Goal: Information Seeking & Learning: Learn about a topic

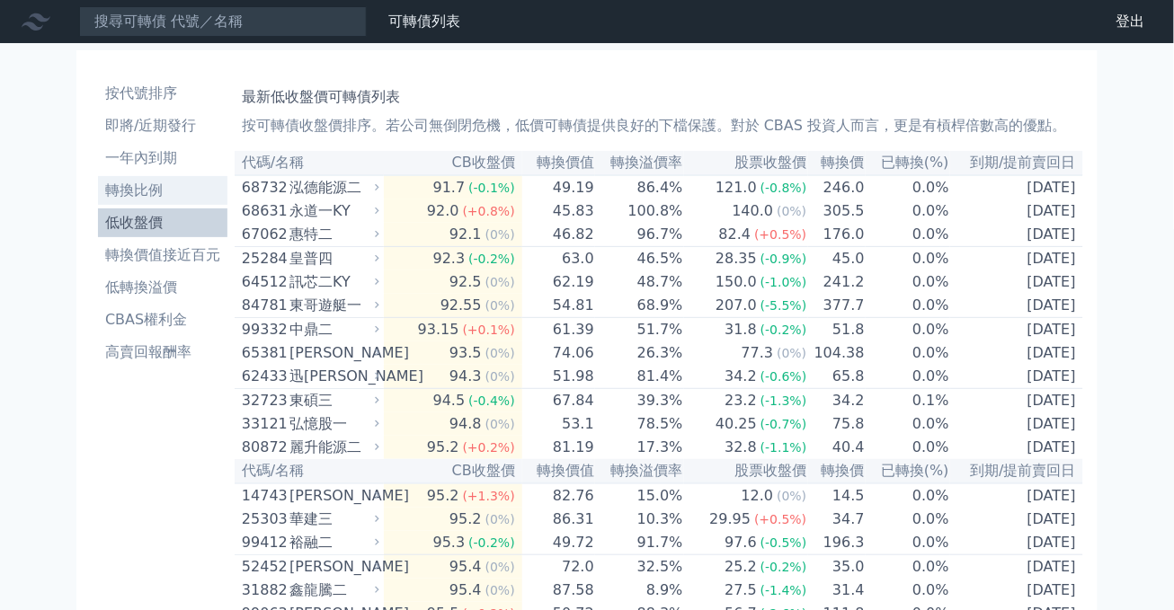
click at [143, 194] on li "轉換比例" at bounding box center [162, 191] width 129 height 22
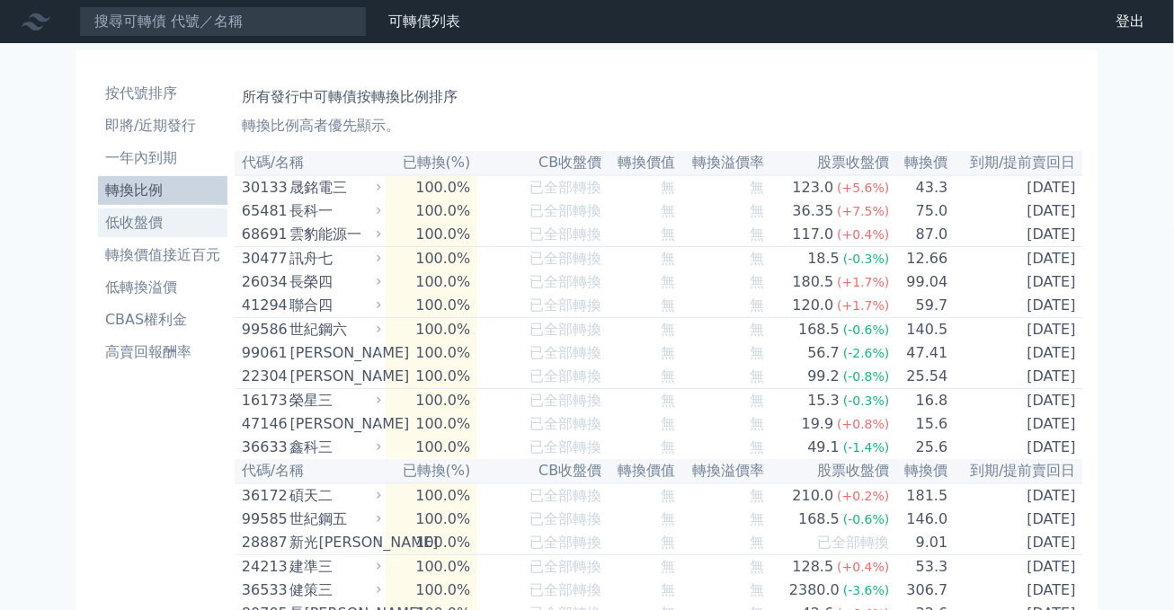
click at [147, 211] on link "低收盤價" at bounding box center [162, 222] width 129 height 29
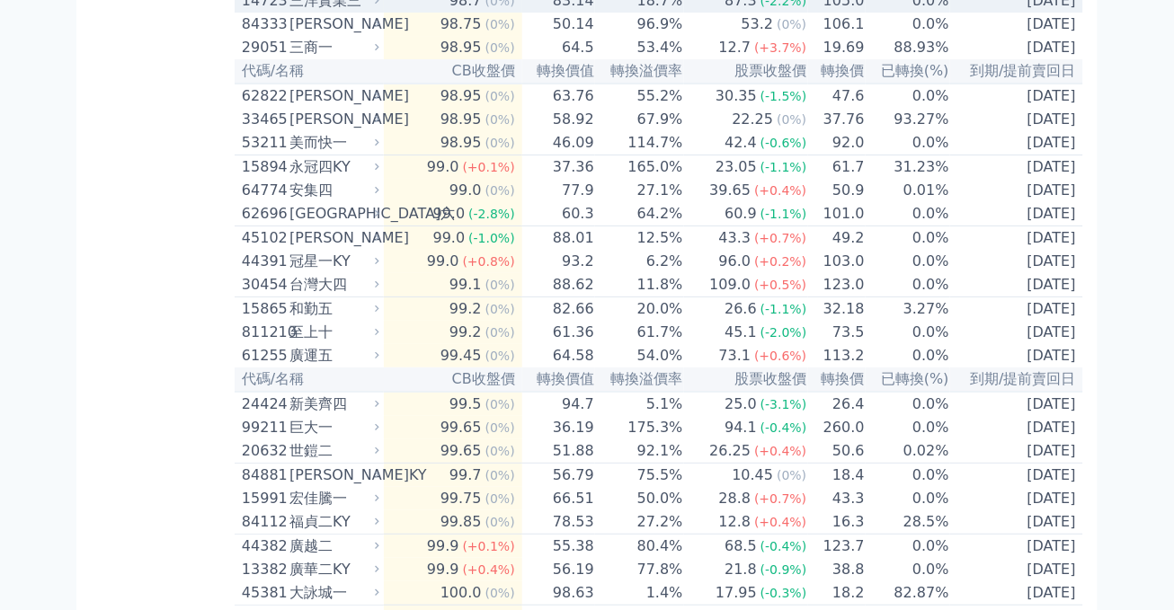
scroll to position [1643, 0]
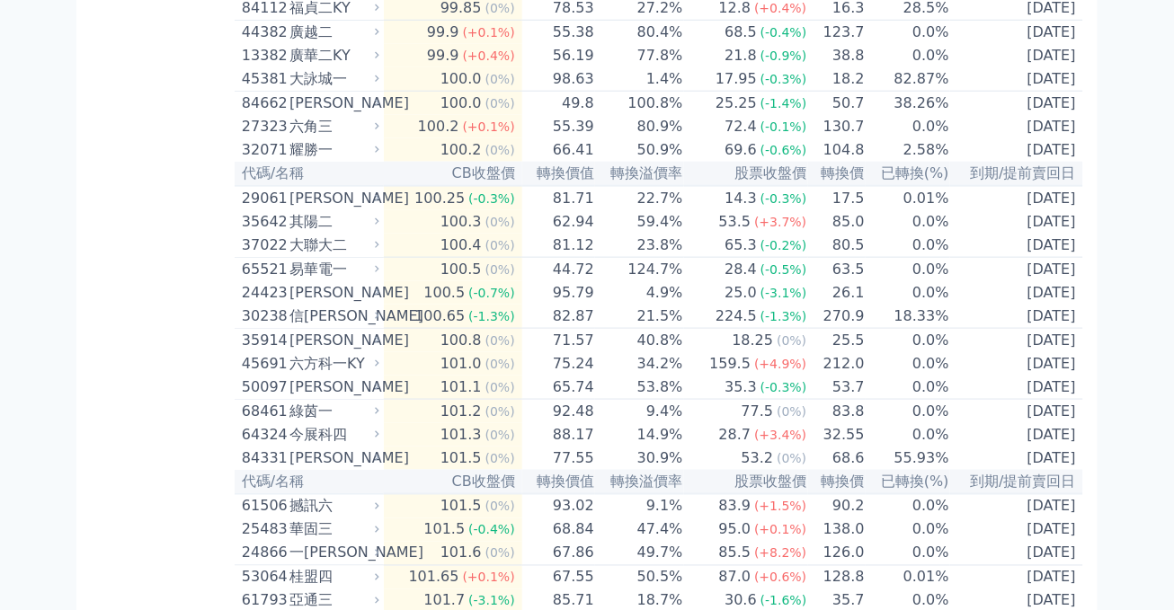
scroll to position [2157, 0]
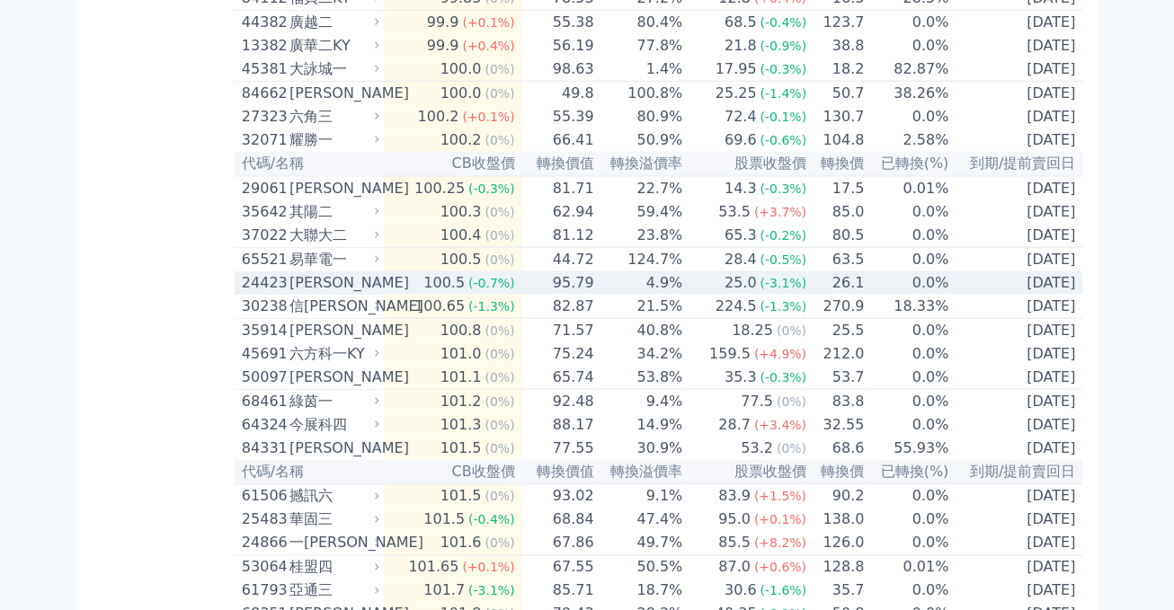
click at [252, 294] on div "24423" at bounding box center [263, 283] width 43 height 22
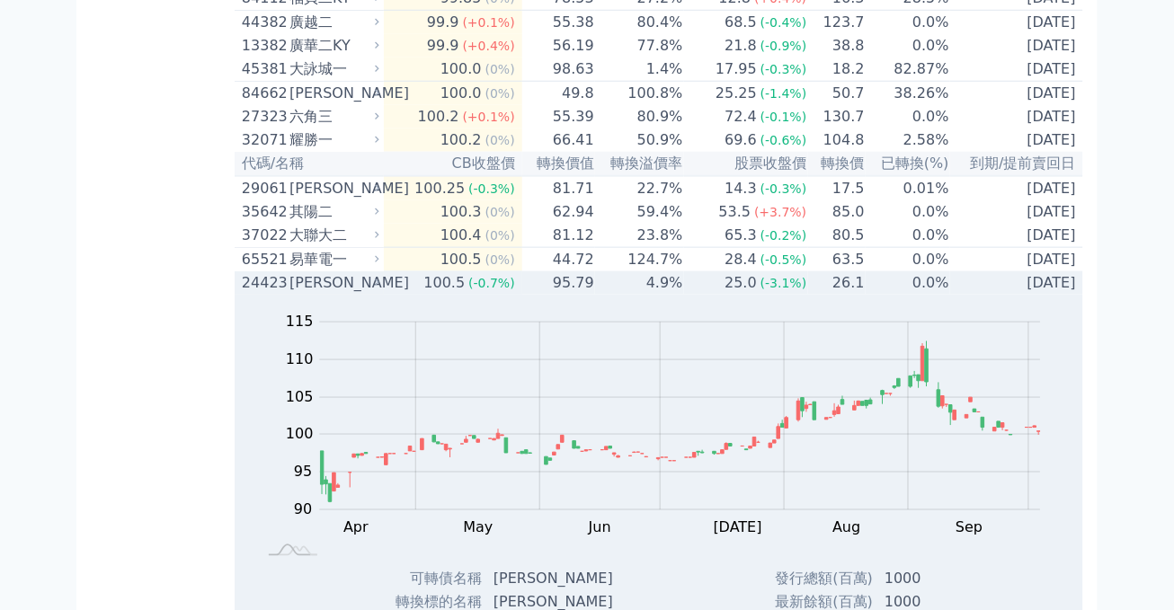
scroll to position [2362, 0]
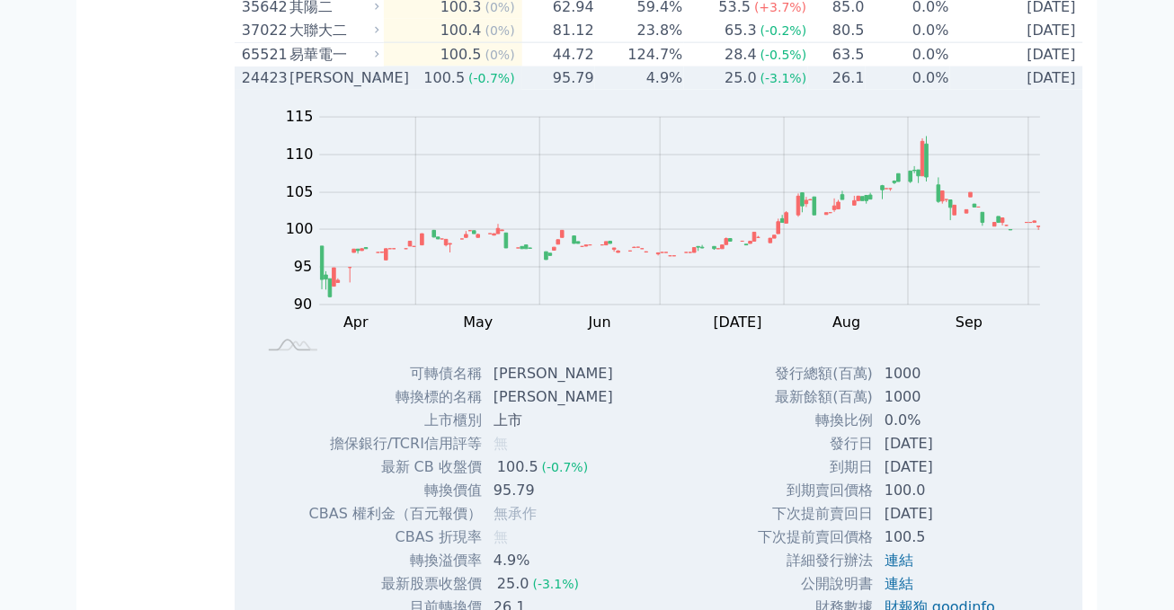
click at [358, 89] on div "[PERSON_NAME]" at bounding box center [332, 78] width 86 height 22
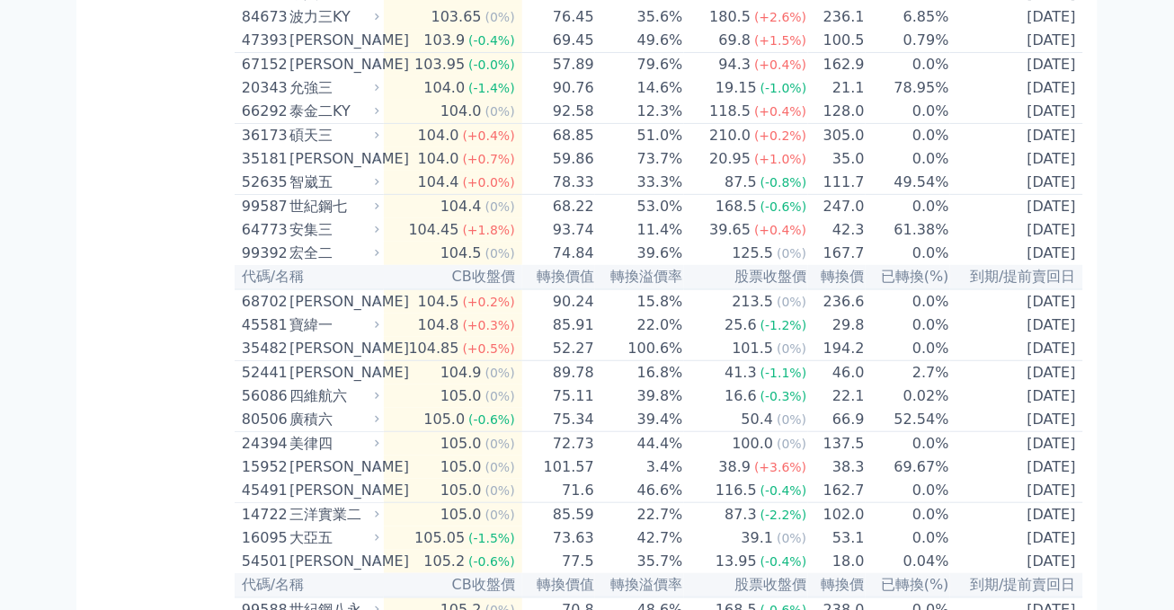
scroll to position [3594, 0]
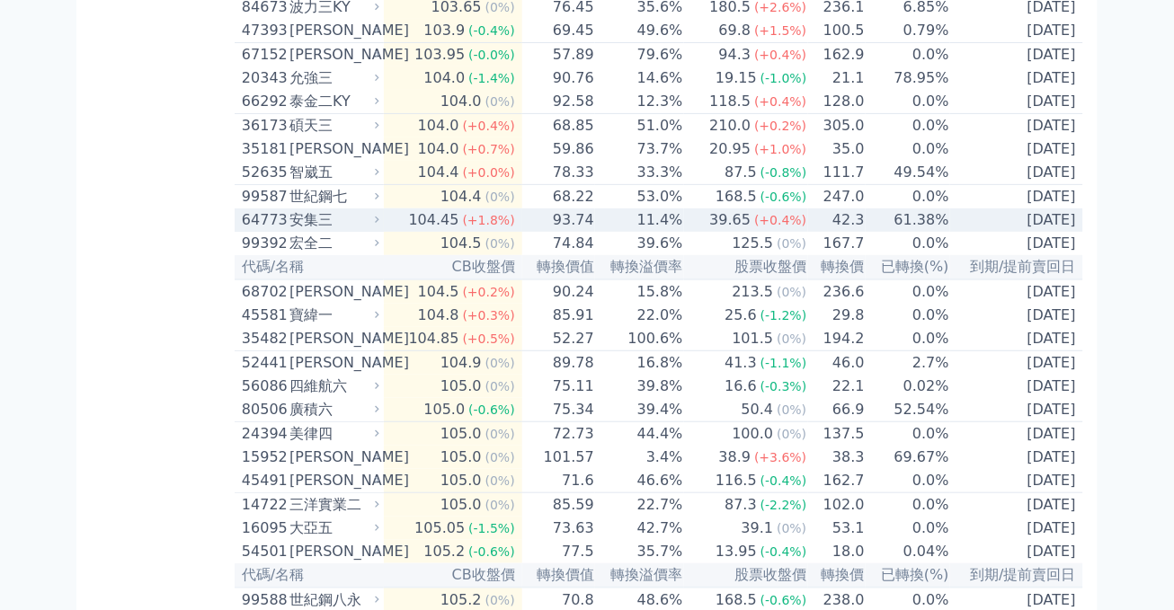
click at [256, 231] on div "64773" at bounding box center [263, 220] width 43 height 22
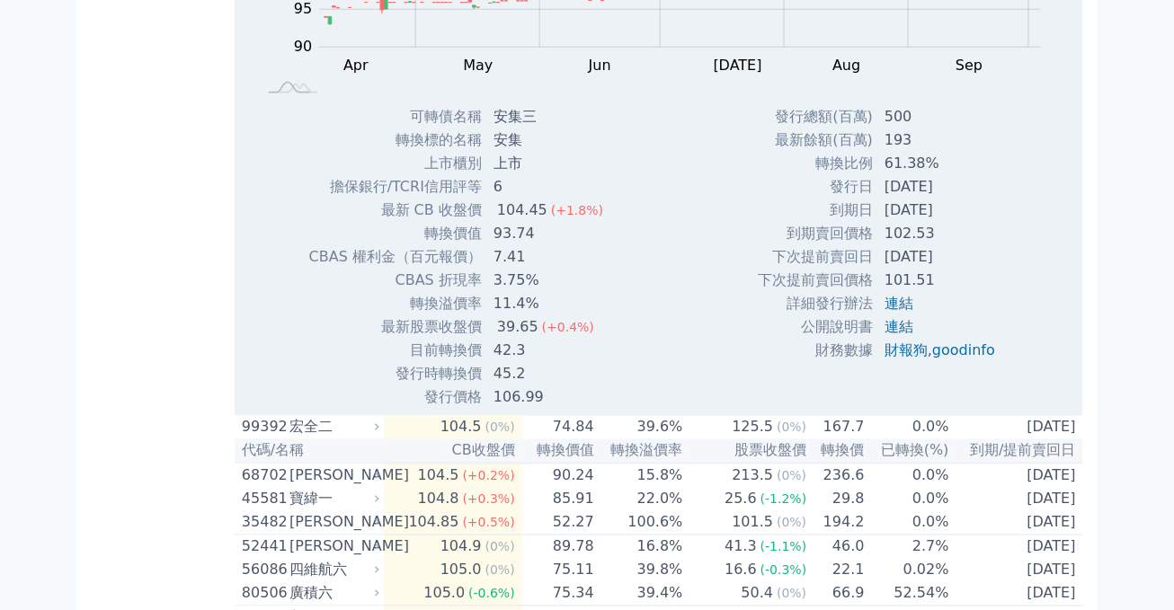
scroll to position [4005, 0]
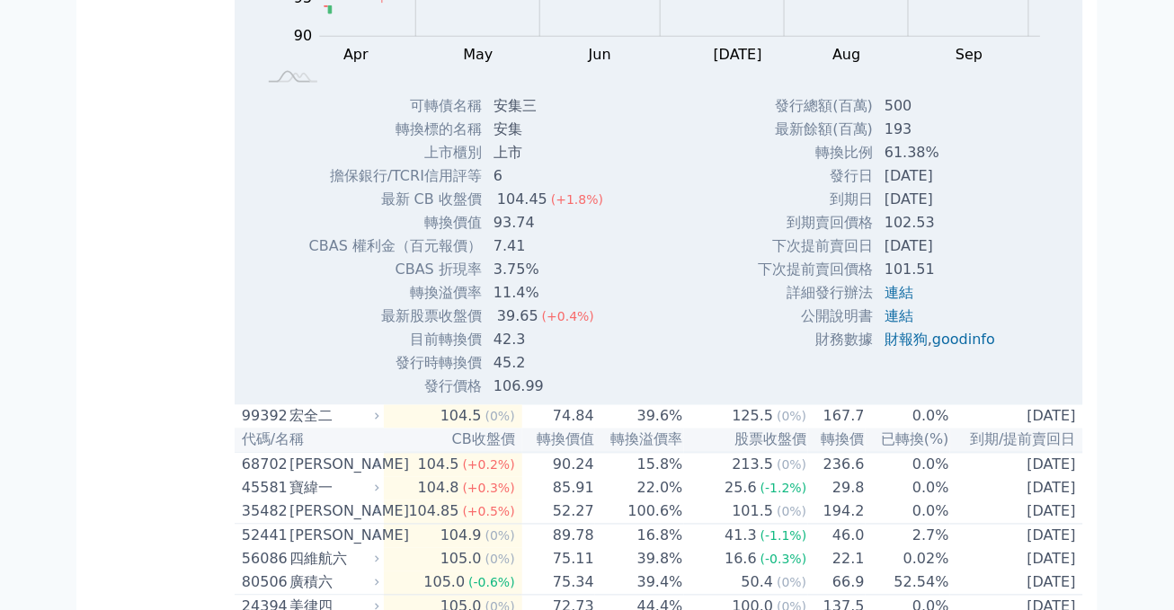
click at [235, 398] on div "Zoom Out 100 80 85 90 95 100 105 110 115 120 L Apr May Jun [DATE] Aug Sep Oct N…" at bounding box center [659, 109] width 848 height 577
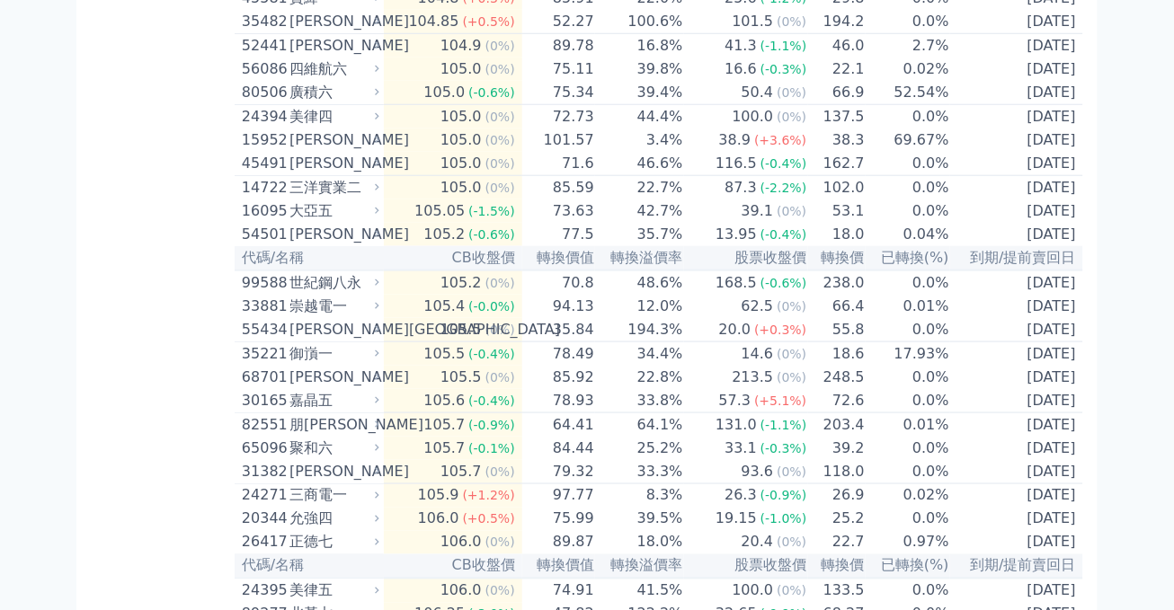
scroll to position [3902, 0]
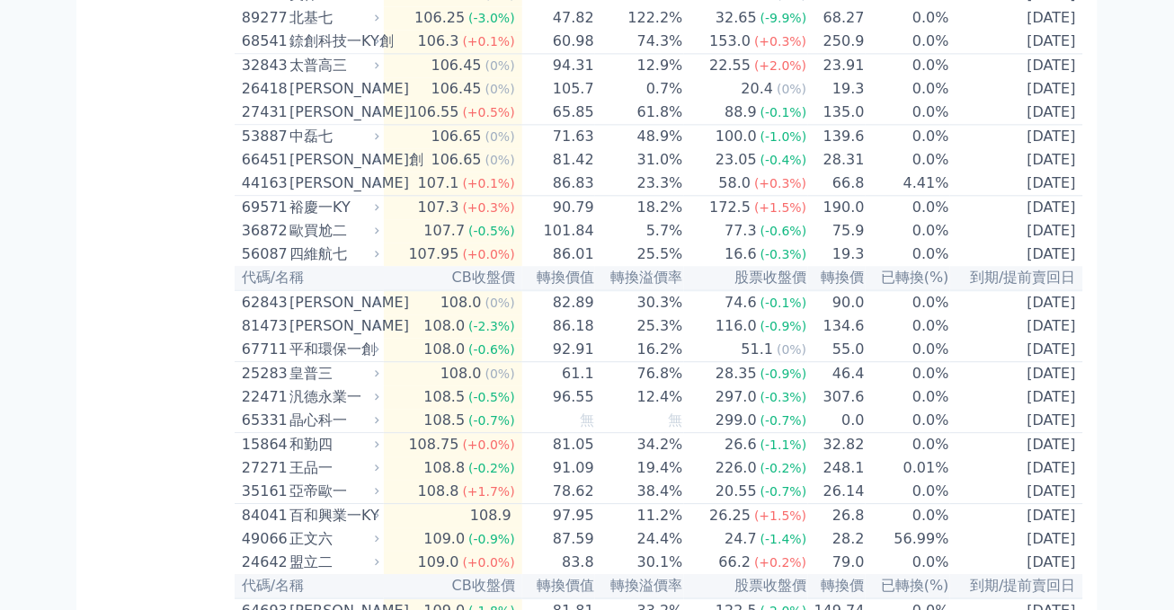
scroll to position [4518, 0]
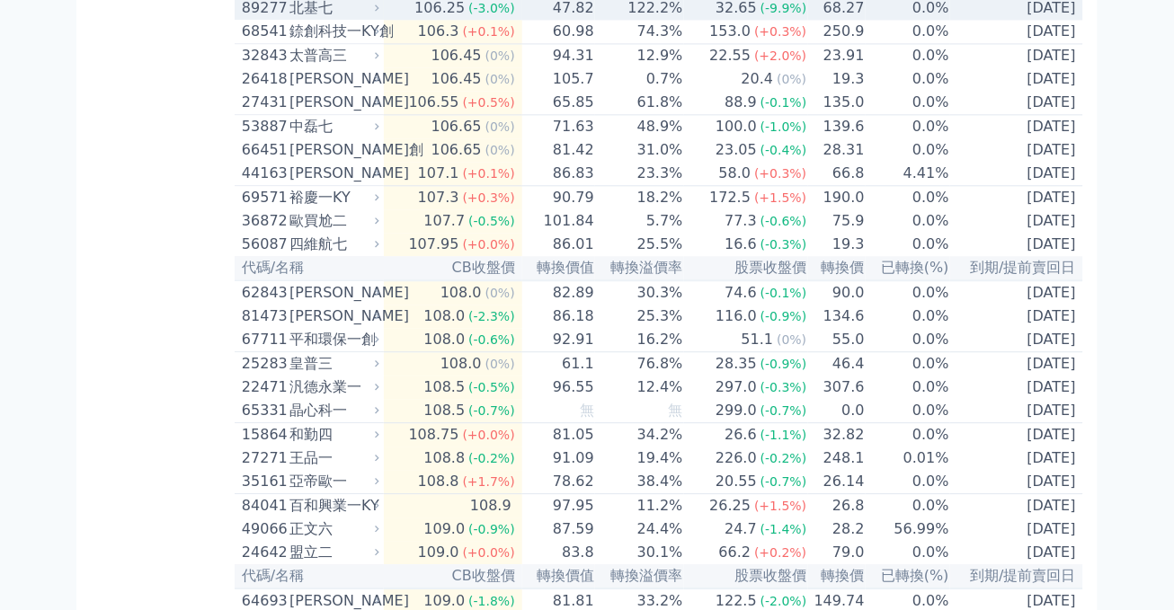
click at [288, 19] on div "89277 北基七" at bounding box center [306, 8] width 129 height 22
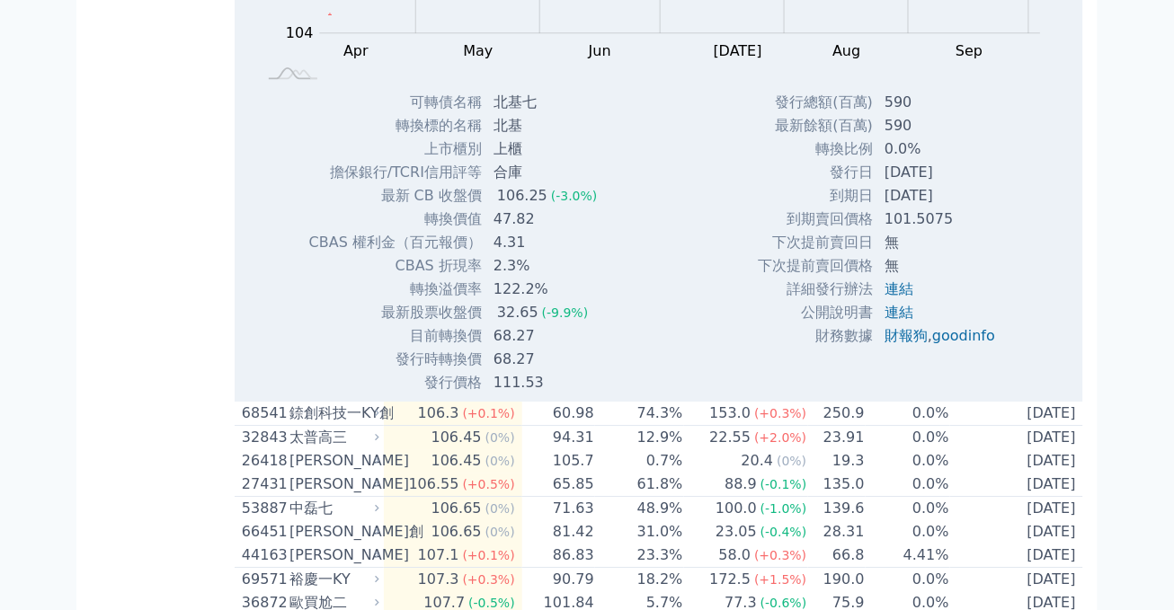
scroll to position [4724, 0]
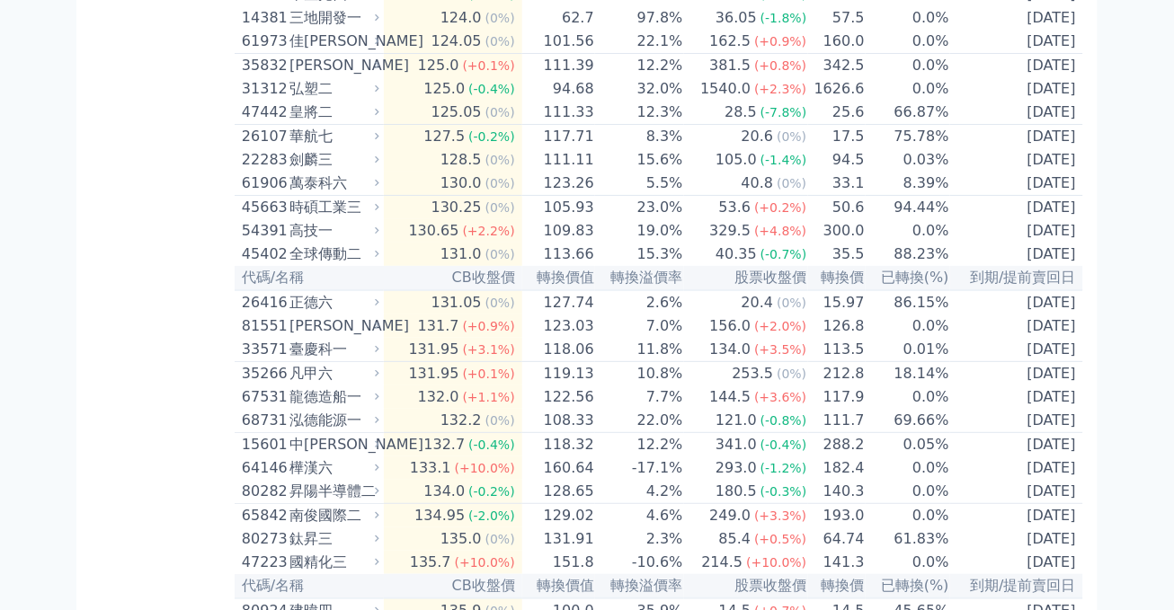
scroll to position [6983, 0]
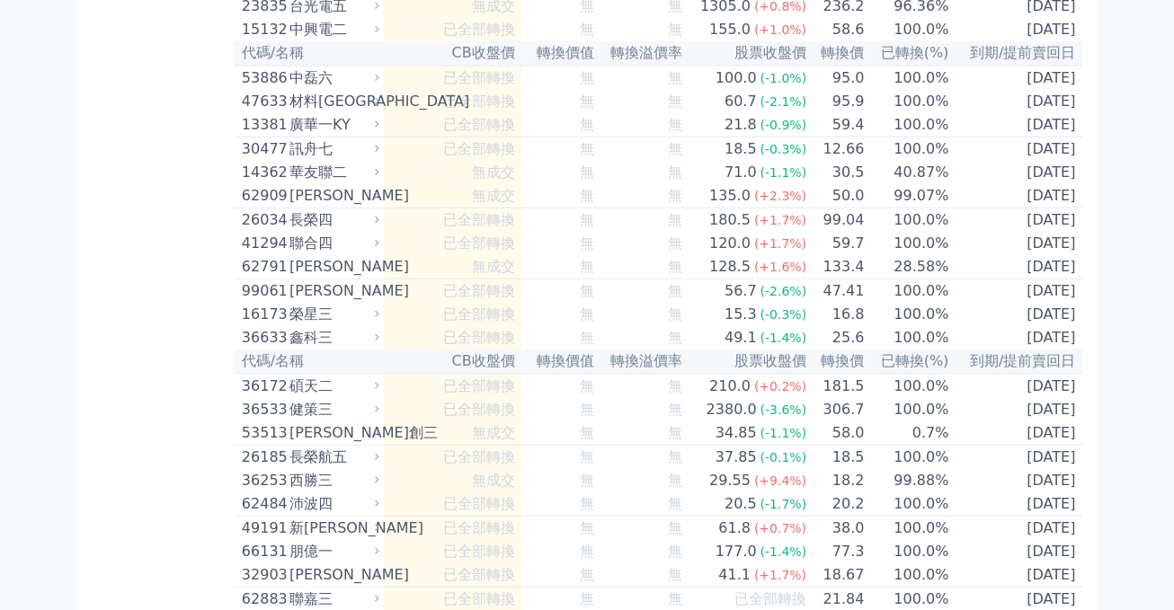
scroll to position [9058, 0]
